Goal: Check status: Check status

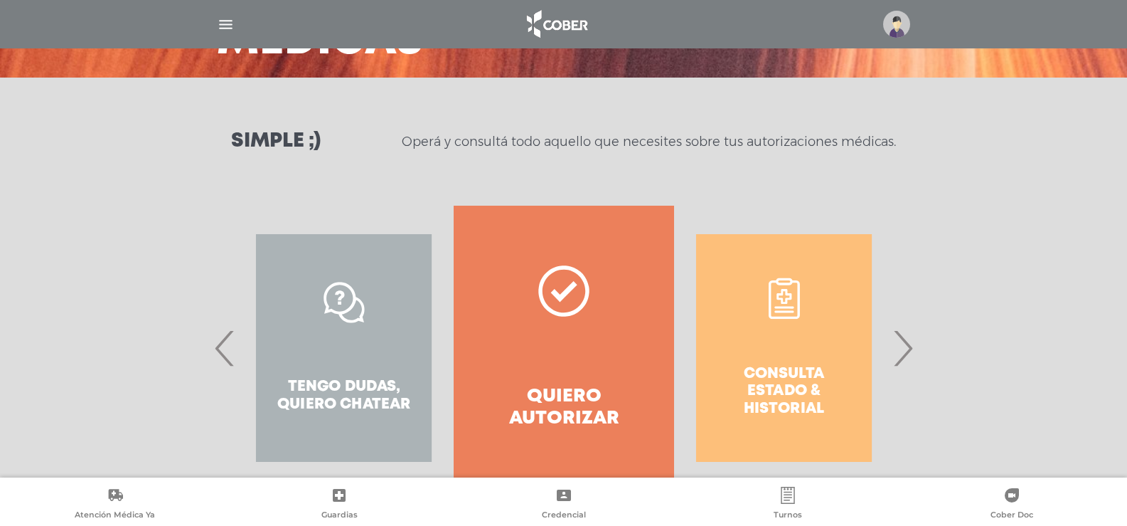
scroll to position [142, 0]
click at [907, 351] on span "›" at bounding box center [903, 347] width 28 height 77
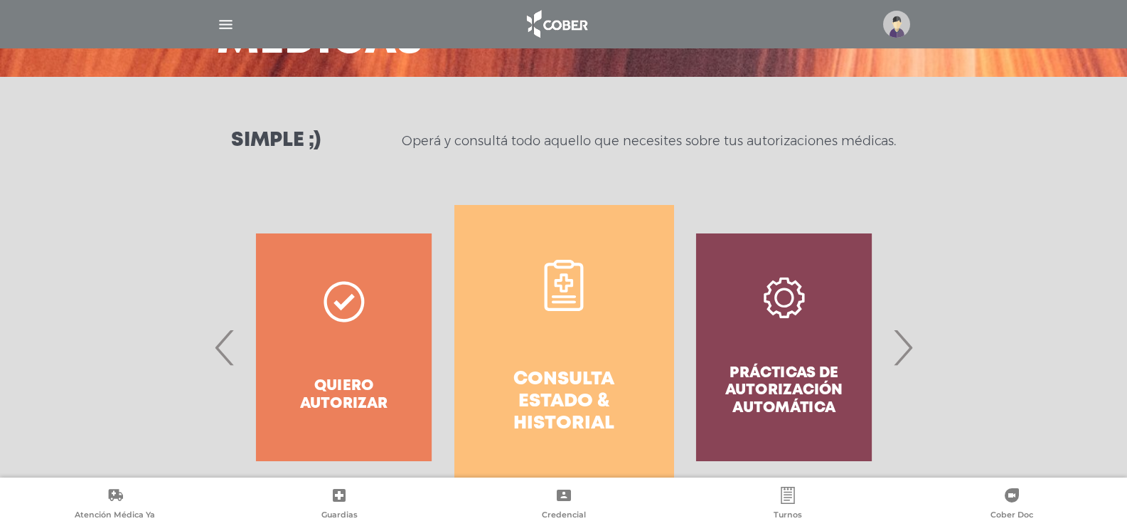
click at [587, 344] on link "Consulta estado & historial" at bounding box center [564, 347] width 220 height 284
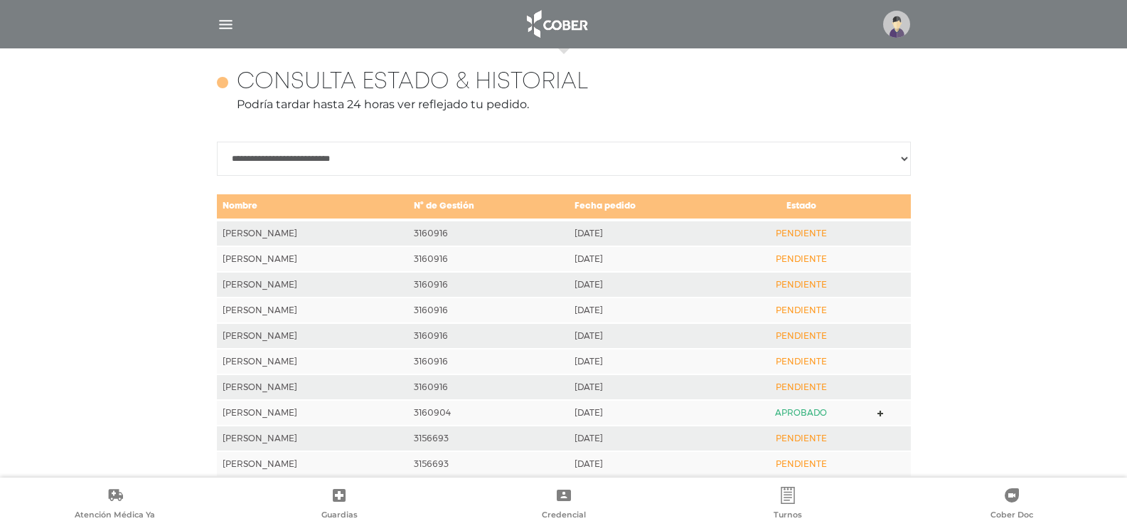
scroll to position [632, 0]
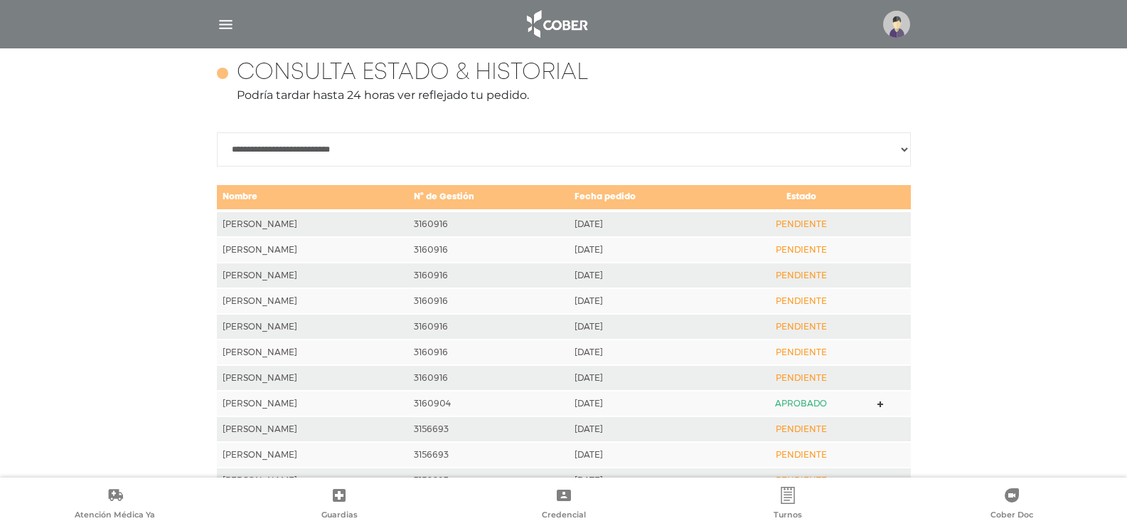
click at [807, 222] on td "PENDIENTE" at bounding box center [801, 224] width 142 height 26
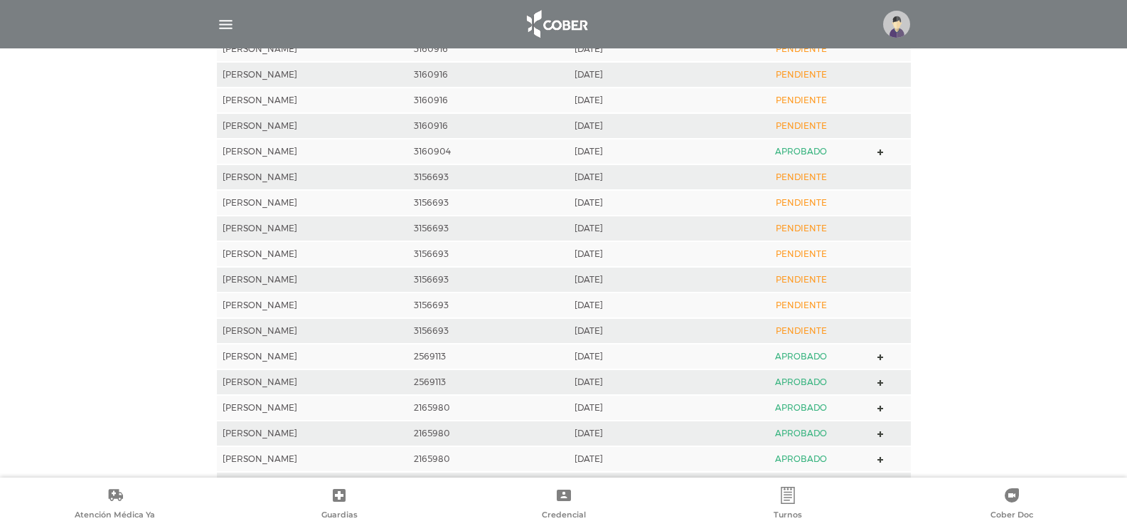
scroll to position [845, 0]
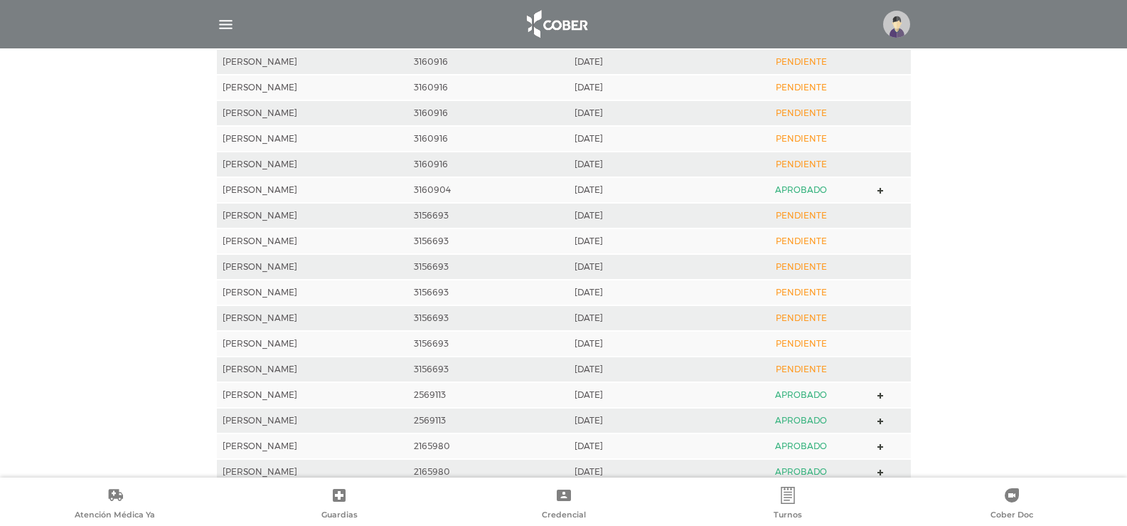
click at [884, 188] on icon at bounding box center [881, 191] width 6 height 6
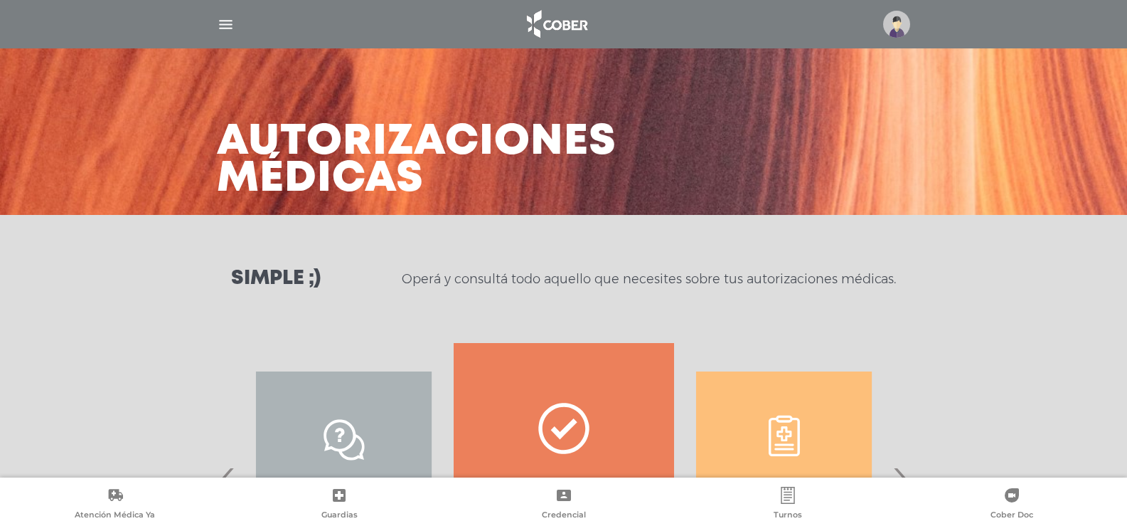
scroll to position [188, 0]
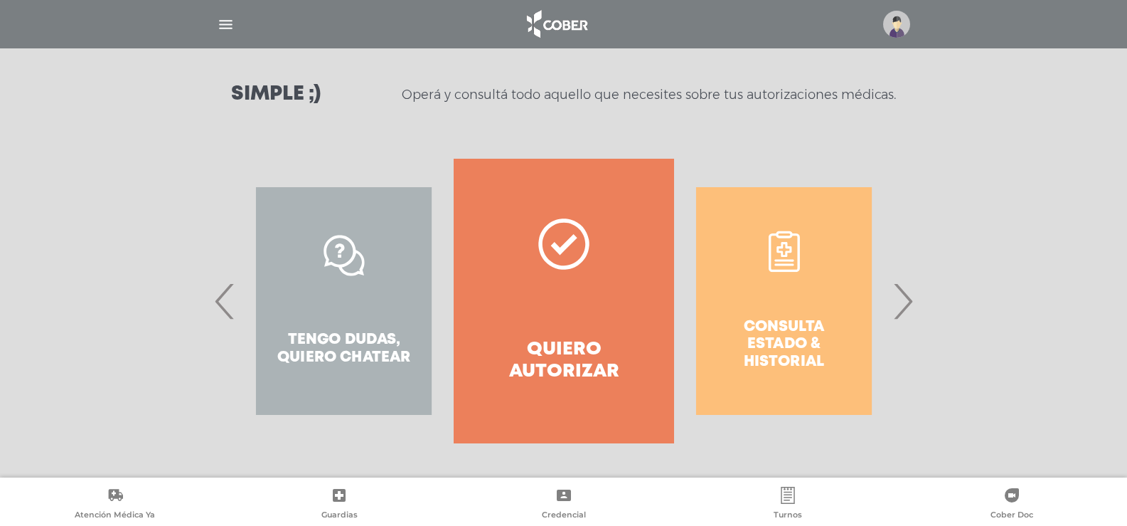
click at [920, 310] on div "Consulta estado & historial Prácticas de autorización automática Tengo dudas, q…" at bounding box center [564, 301] width 728 height 284
click at [785, 301] on div "Consulta estado & historial" at bounding box center [784, 301] width 220 height 284
click at [907, 308] on span "›" at bounding box center [903, 300] width 28 height 77
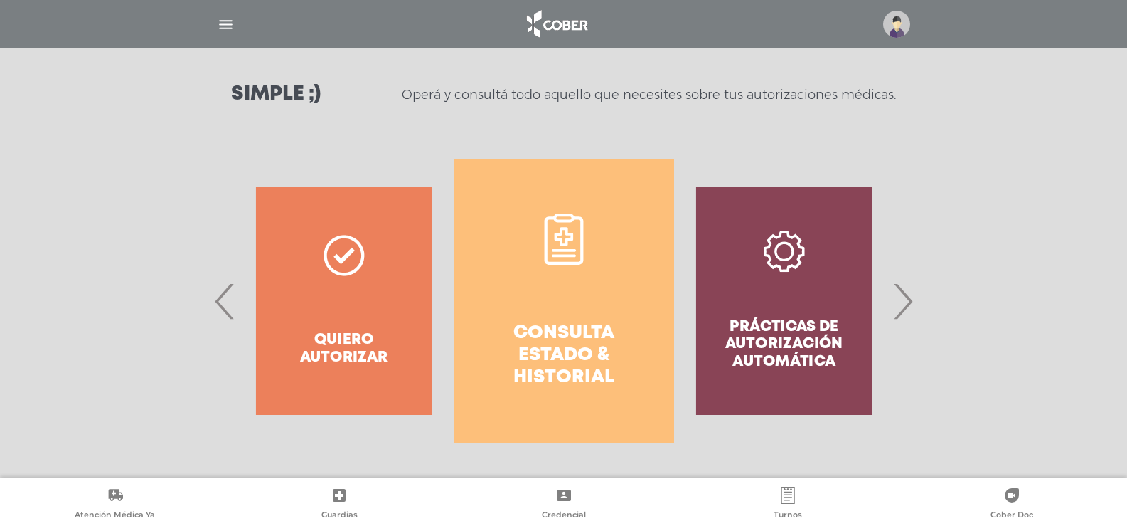
click at [539, 331] on h4 "Consulta estado & historial" at bounding box center [564, 355] width 169 height 67
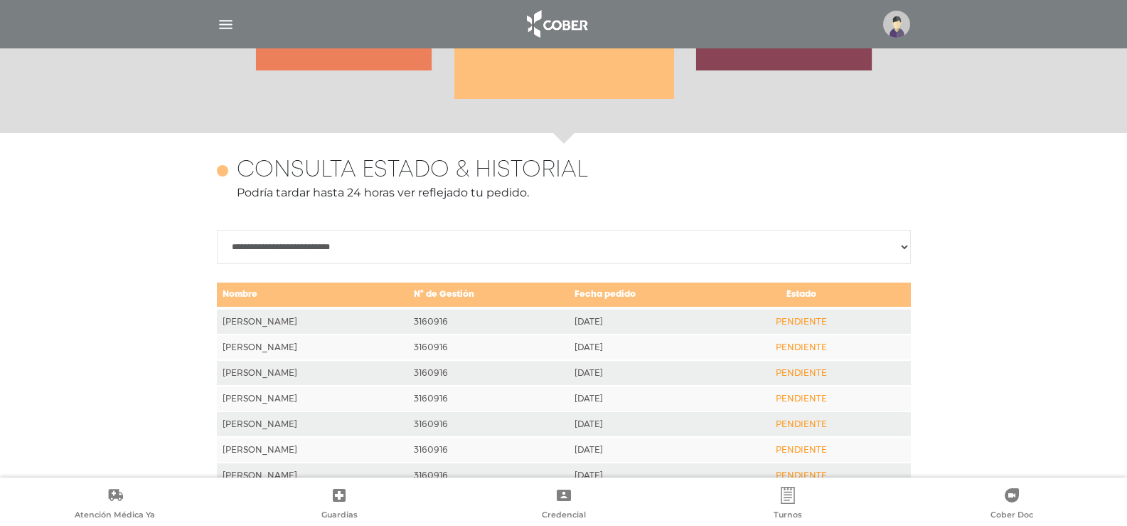
scroll to position [632, 0]
